Goal: Task Accomplishment & Management: Complete application form

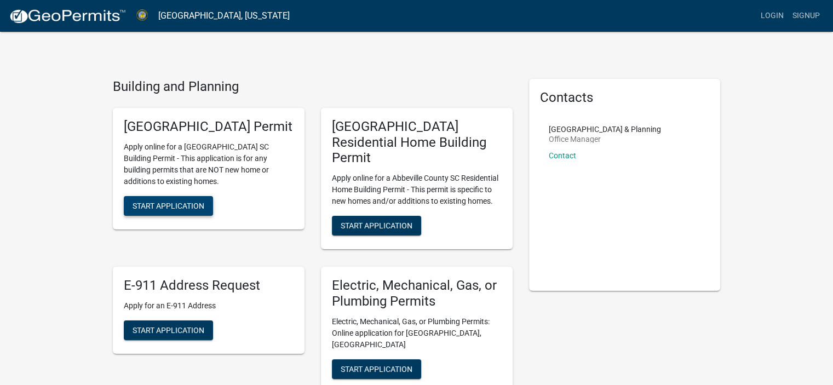
click at [180, 210] on span "Start Application" at bounding box center [169, 205] width 72 height 9
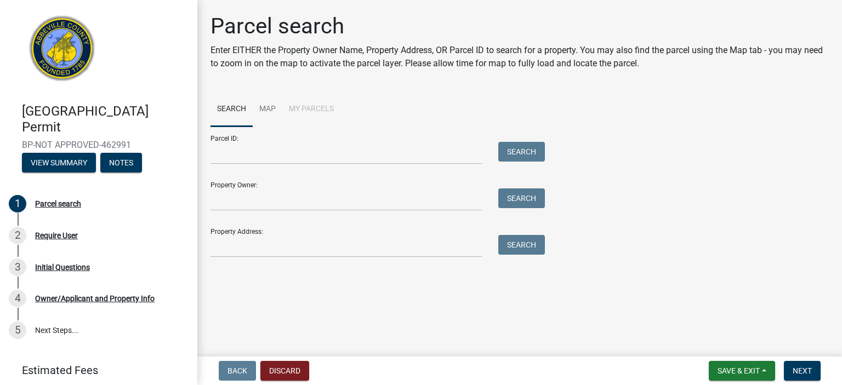
scroll to position [38, 0]
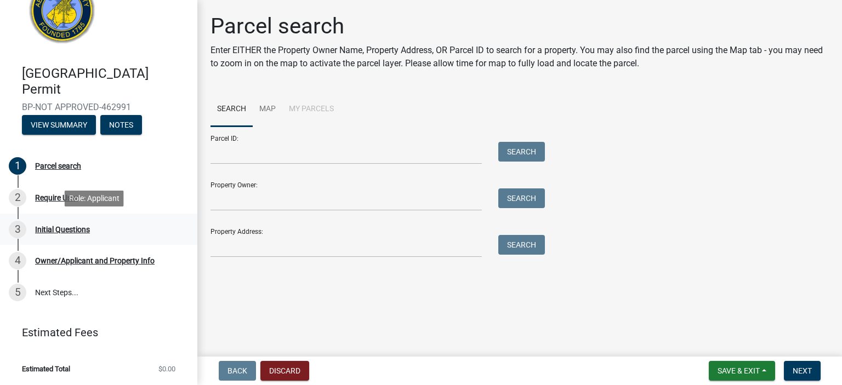
click at [74, 227] on div "Initial Questions" at bounding box center [62, 230] width 55 height 8
click at [68, 227] on div "Initial Questions" at bounding box center [62, 230] width 55 height 8
click at [78, 258] on div "Owner/Applicant and Property Info" at bounding box center [94, 261] width 119 height 8
click at [58, 122] on button "View Summary" at bounding box center [59, 125] width 74 height 20
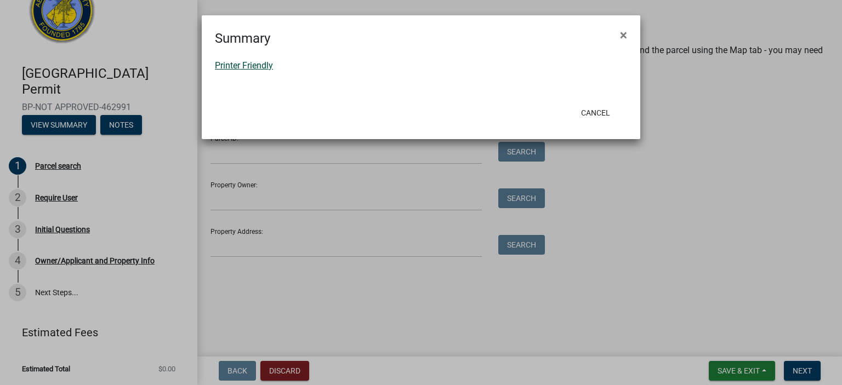
click at [256, 64] on link "Printer Friendly" at bounding box center [244, 65] width 58 height 10
click at [595, 109] on button "Cancel" at bounding box center [595, 113] width 47 height 20
